Goal: Task Accomplishment & Management: Complete application form

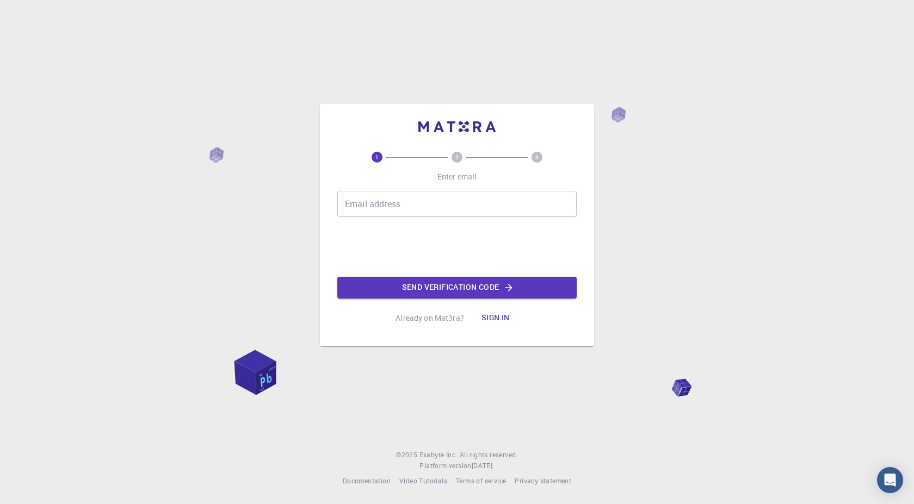
click at [451, 207] on input "Email address" at bounding box center [456, 204] width 239 height 26
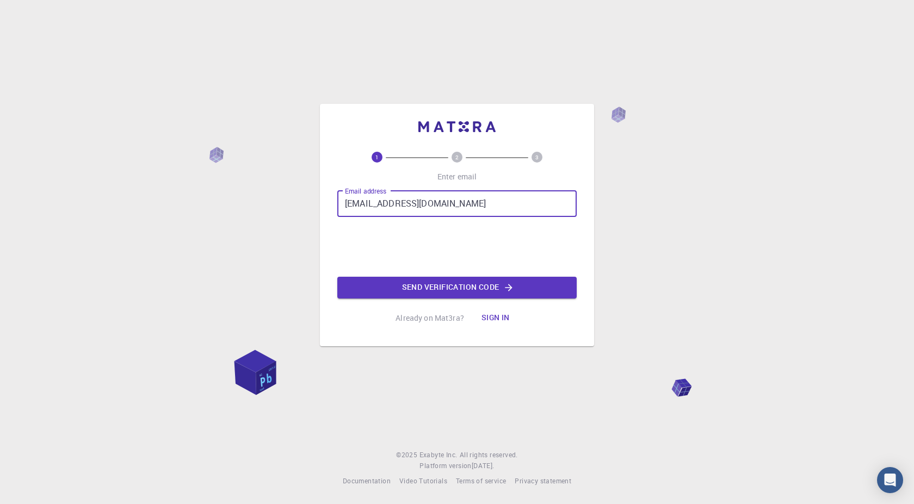
type input "[EMAIL_ADDRESS][DOMAIN_NAME]"
click at [457, 285] on button "Send verification code" at bounding box center [456, 288] width 239 height 22
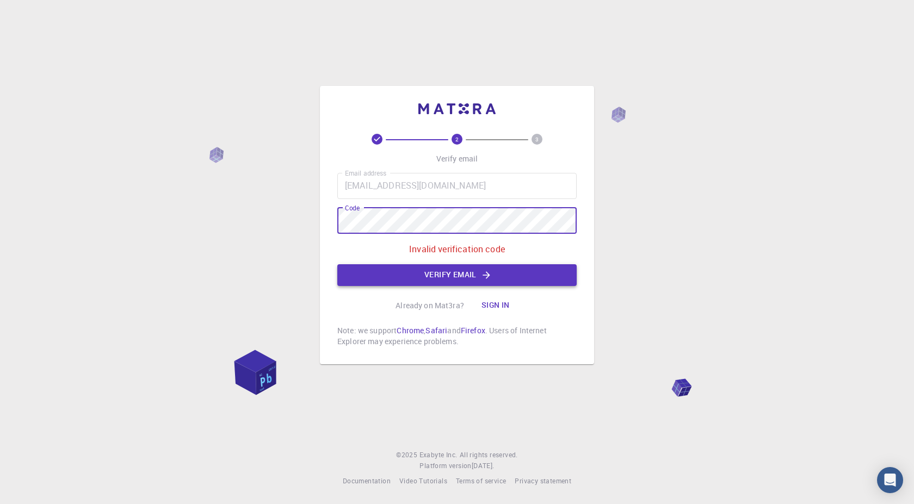
click at [433, 273] on button "Verify email" at bounding box center [456, 275] width 239 height 22
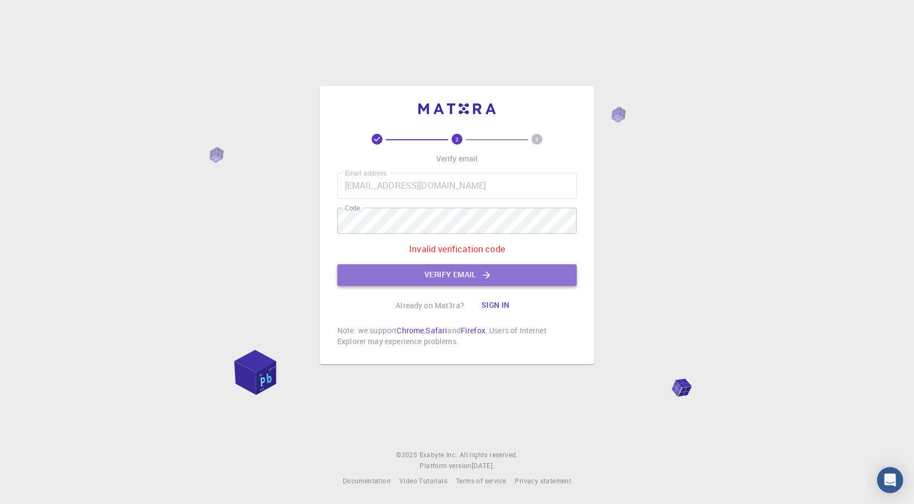
click at [457, 272] on button "Verify email" at bounding box center [456, 275] width 239 height 22
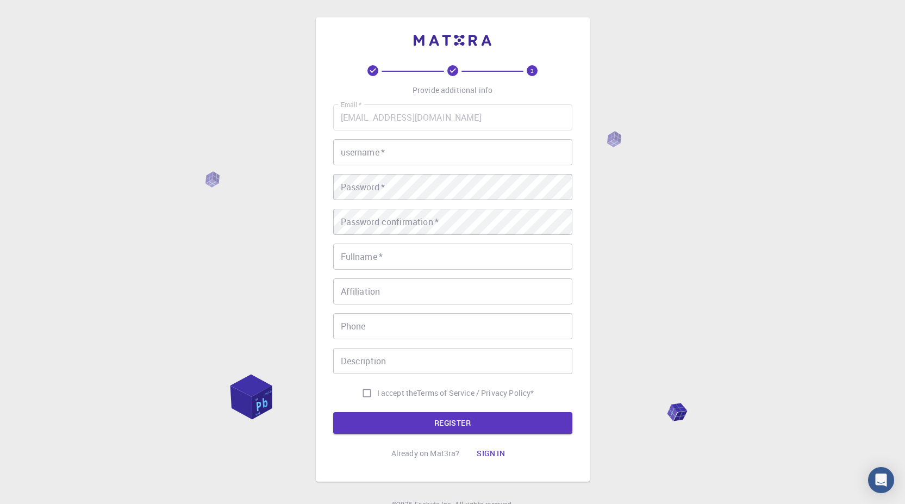
click at [389, 150] on input "username   *" at bounding box center [452, 152] width 239 height 26
type input "A"
type input "alattas"
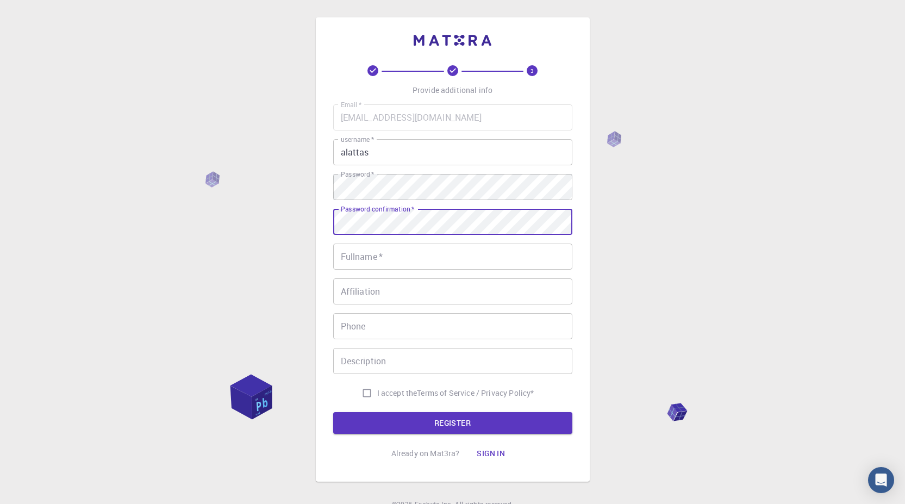
click at [398, 262] on input "Fullname   *" at bounding box center [452, 257] width 239 height 26
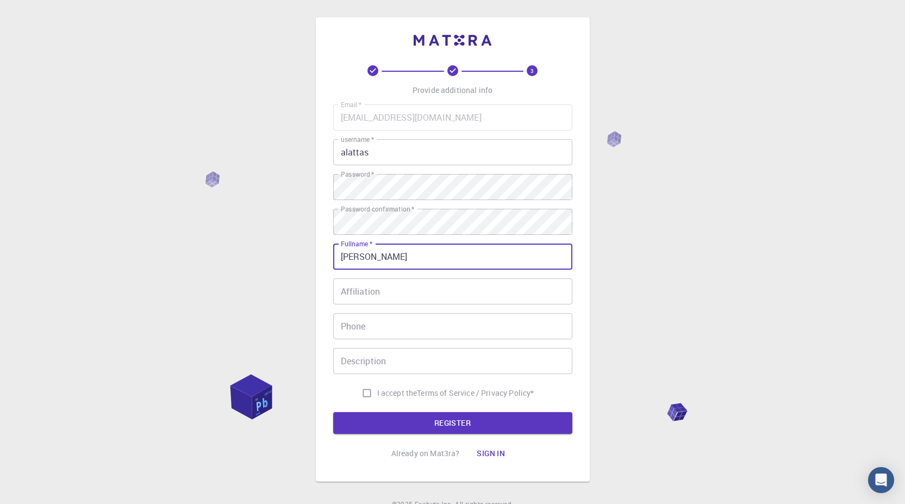
type input "[PERSON_NAME]"
click at [365, 293] on input "Affiliation" at bounding box center [452, 291] width 239 height 26
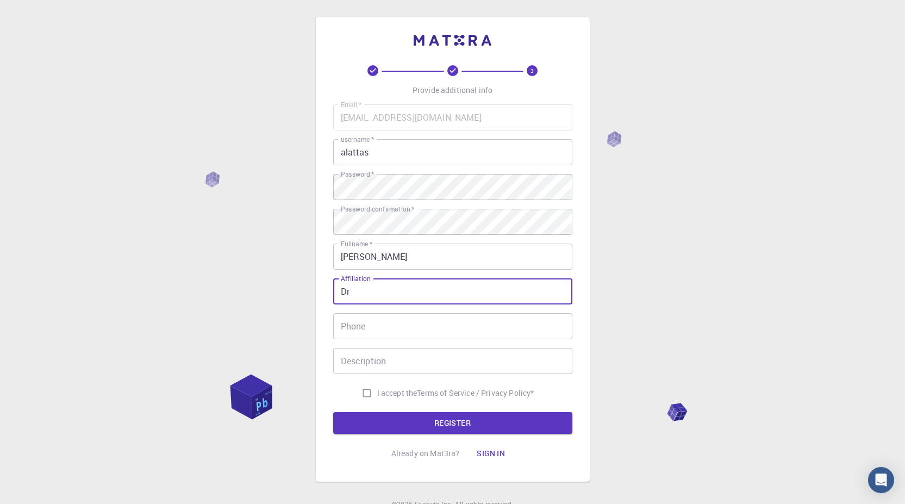
type input "Dr"
click at [365, 394] on input "I accept the Terms of Service / Privacy Policy *" at bounding box center [367, 393] width 21 height 21
checkbox input "true"
click at [439, 424] on button "REGISTER" at bounding box center [452, 423] width 239 height 22
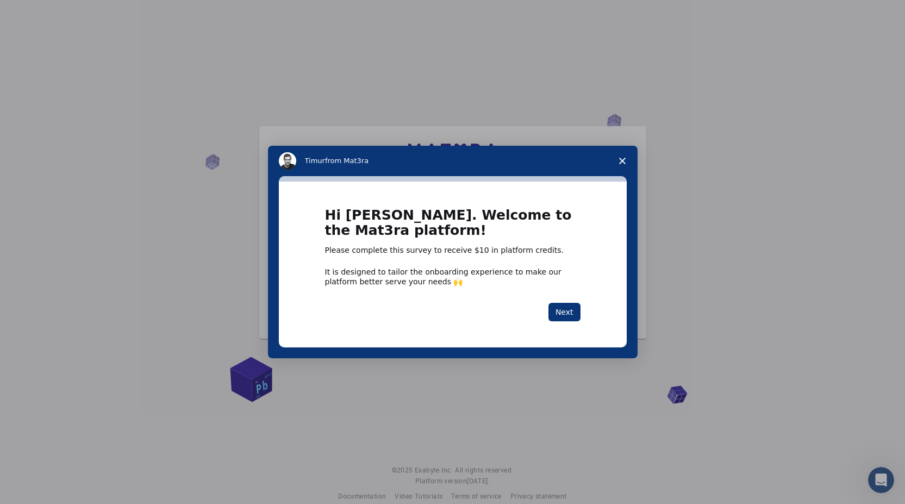
click at [624, 160] on icon "Close survey" at bounding box center [622, 161] width 7 height 7
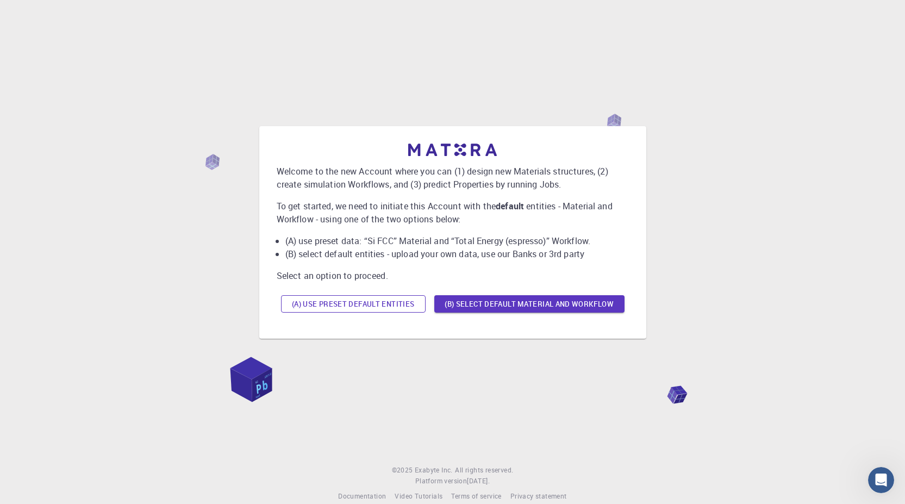
click at [344, 306] on button "(A) Use preset default entities" at bounding box center [353, 303] width 145 height 17
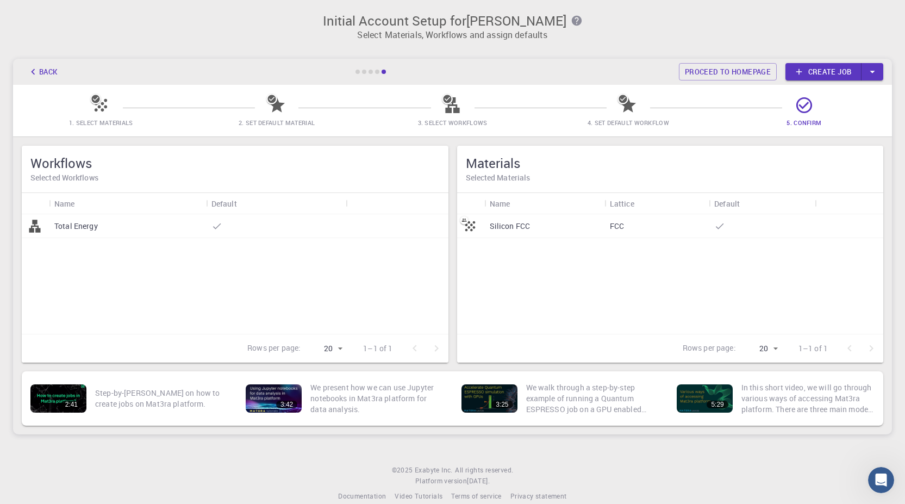
click at [819, 72] on link "Create job" at bounding box center [824, 71] width 76 height 17
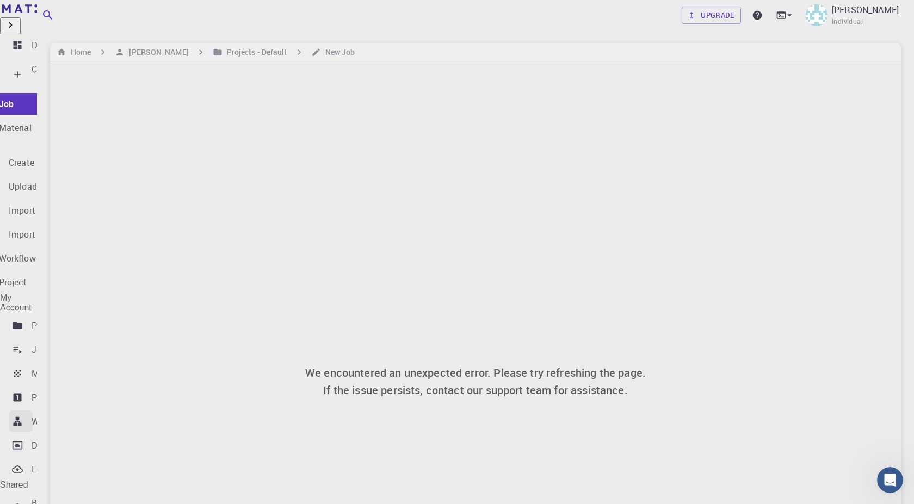
click at [65, 415] on p "Workflows" at bounding box center [52, 421] width 41 height 13
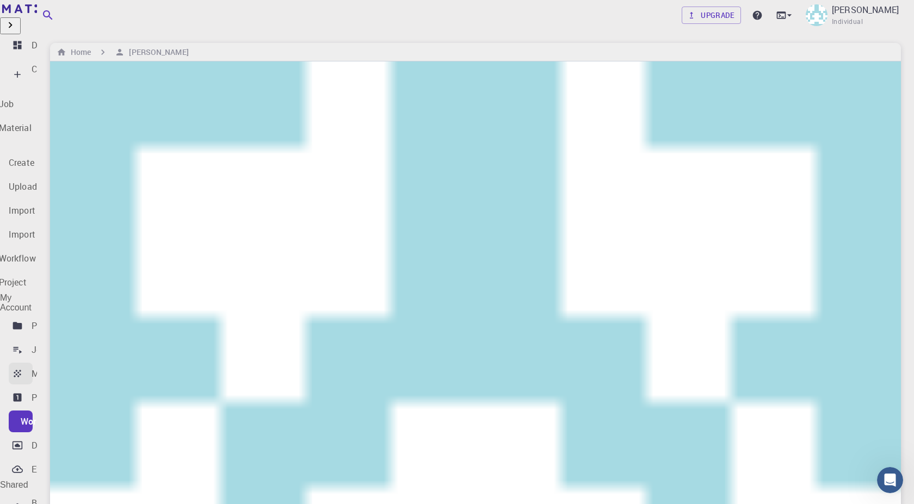
click at [69, 367] on div "Materials" at bounding box center [50, 373] width 37 height 13
click at [64, 319] on div "Projects" at bounding box center [48, 325] width 33 height 13
click at [72, 44] on p "Dashboard" at bounding box center [53, 45] width 43 height 13
